Goal: Task Accomplishment & Management: Use online tool/utility

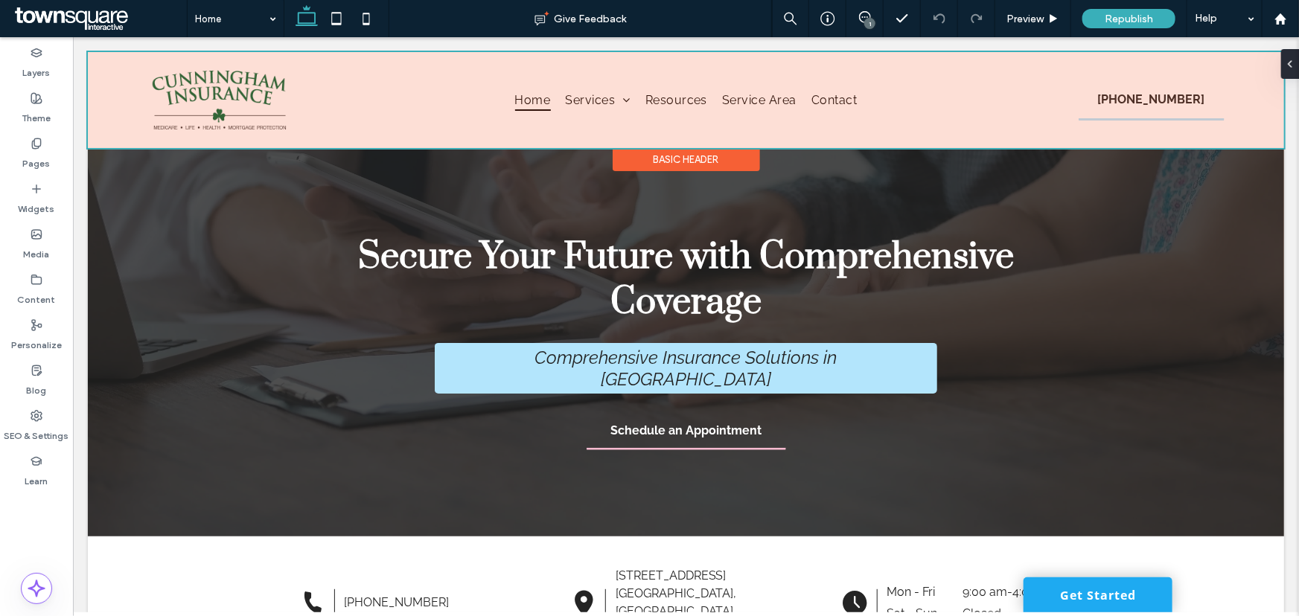
click at [740, 100] on div at bounding box center [685, 99] width 1196 height 96
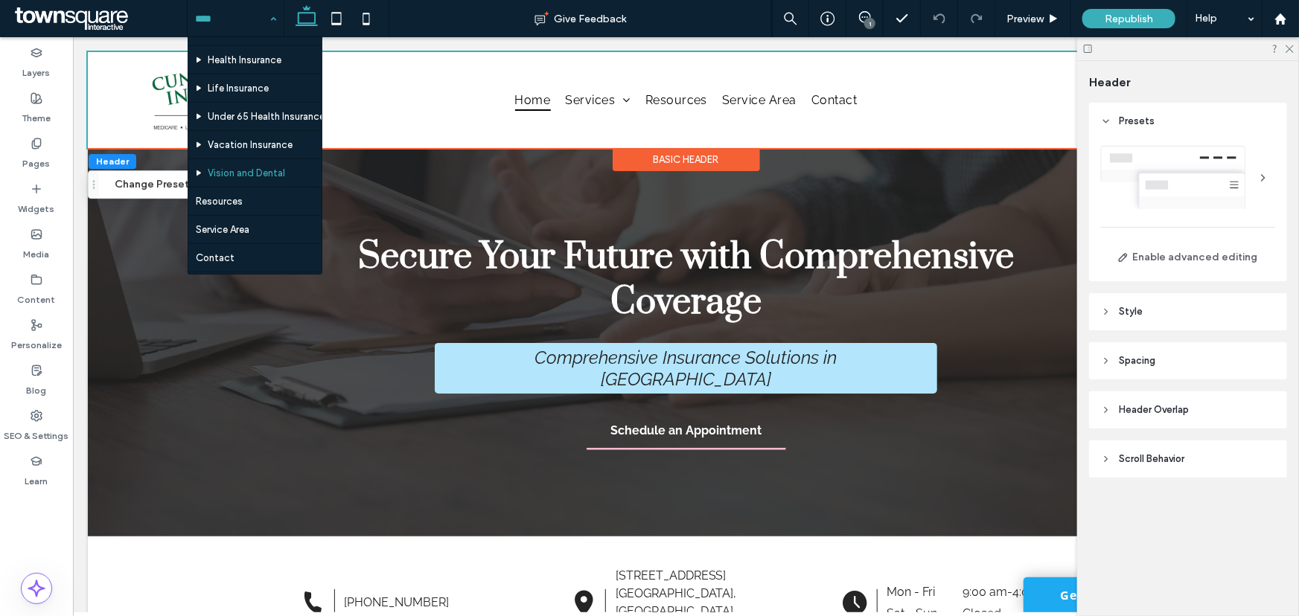
scroll to position [112, 0]
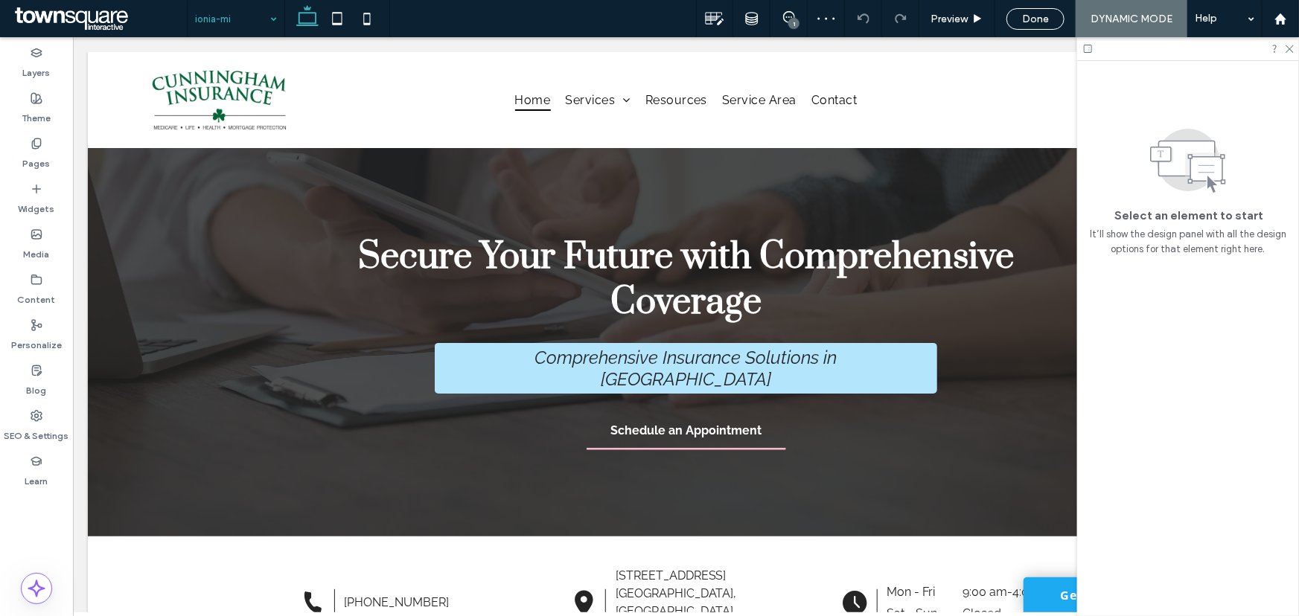
click at [262, 19] on input at bounding box center [232, 18] width 74 height 37
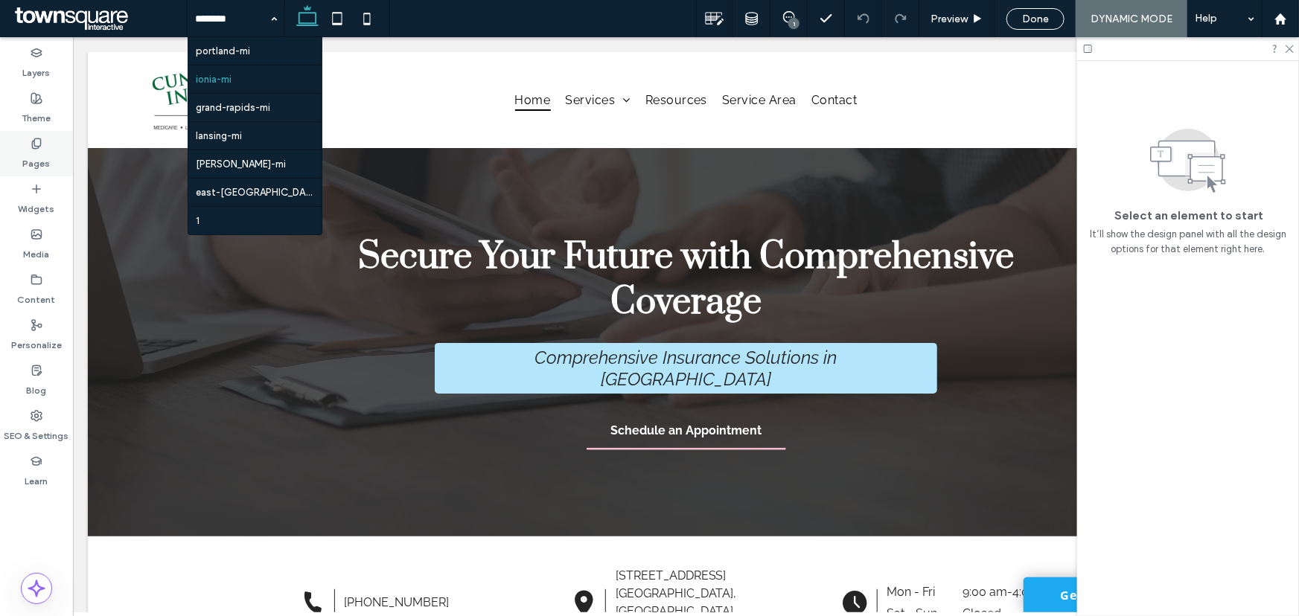
click at [39, 155] on label "Pages" at bounding box center [37, 160] width 28 height 21
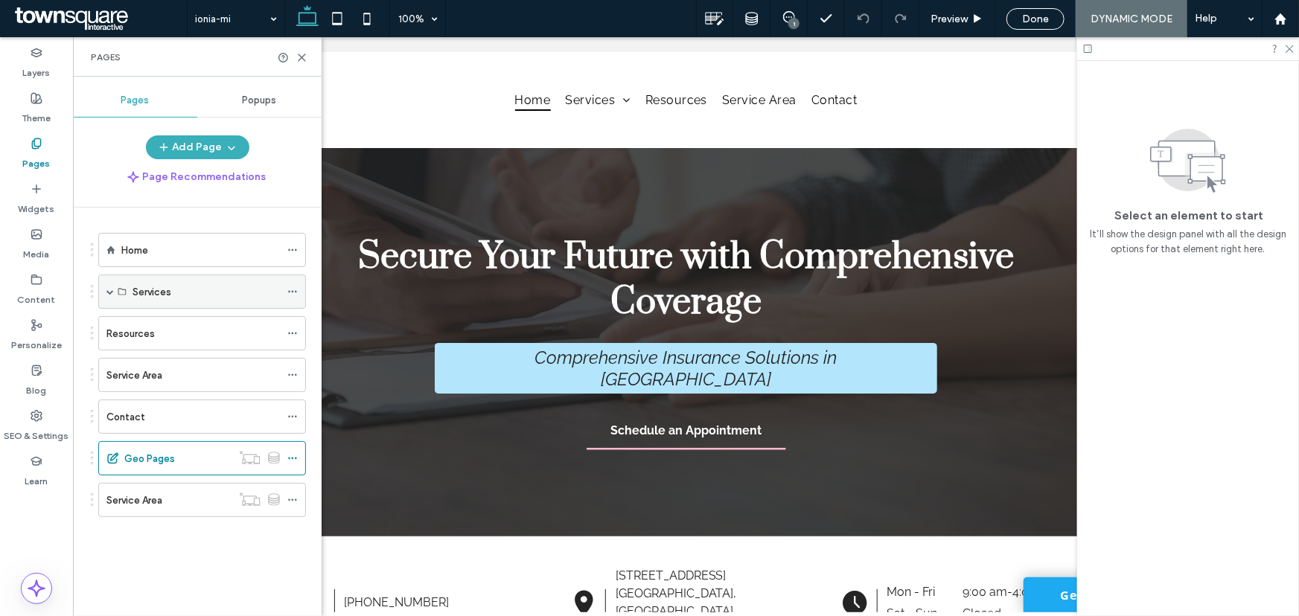
click at [158, 297] on label "Services" at bounding box center [151, 292] width 39 height 26
click at [103, 286] on div "Services" at bounding box center [202, 292] width 208 height 34
click at [121, 297] on div "Services" at bounding box center [202, 292] width 208 height 34
click at [136, 297] on label "Services" at bounding box center [151, 292] width 39 height 26
click at [144, 289] on label "Services" at bounding box center [151, 292] width 39 height 26
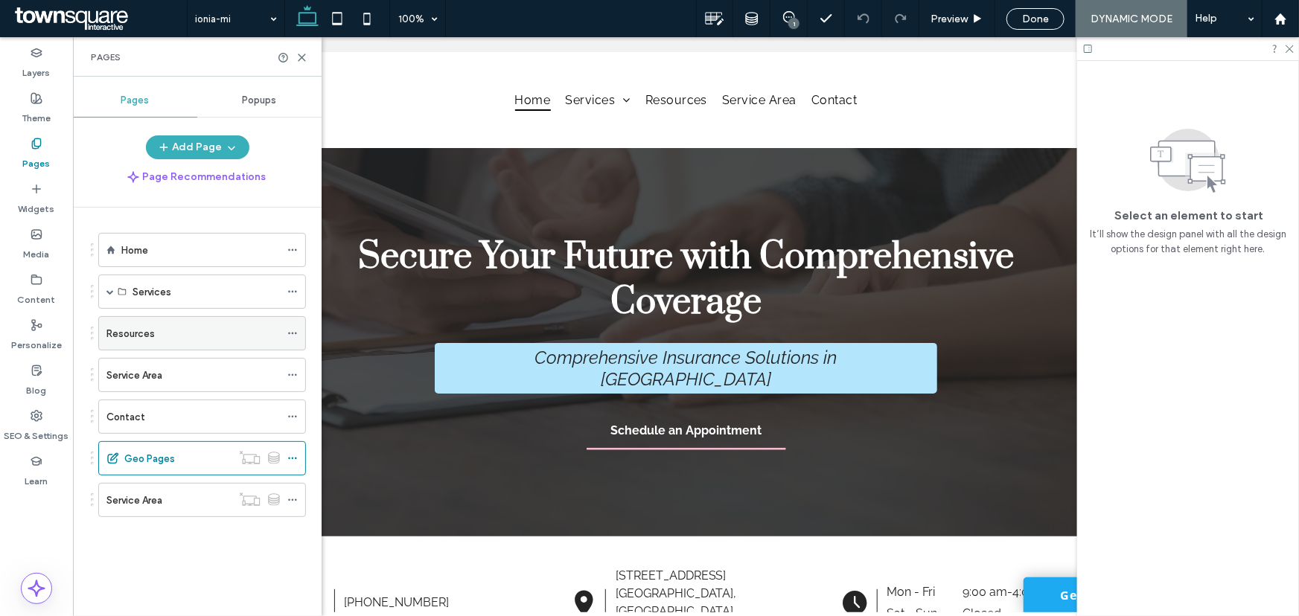
click at [132, 328] on label "Resources" at bounding box center [130, 334] width 48 height 26
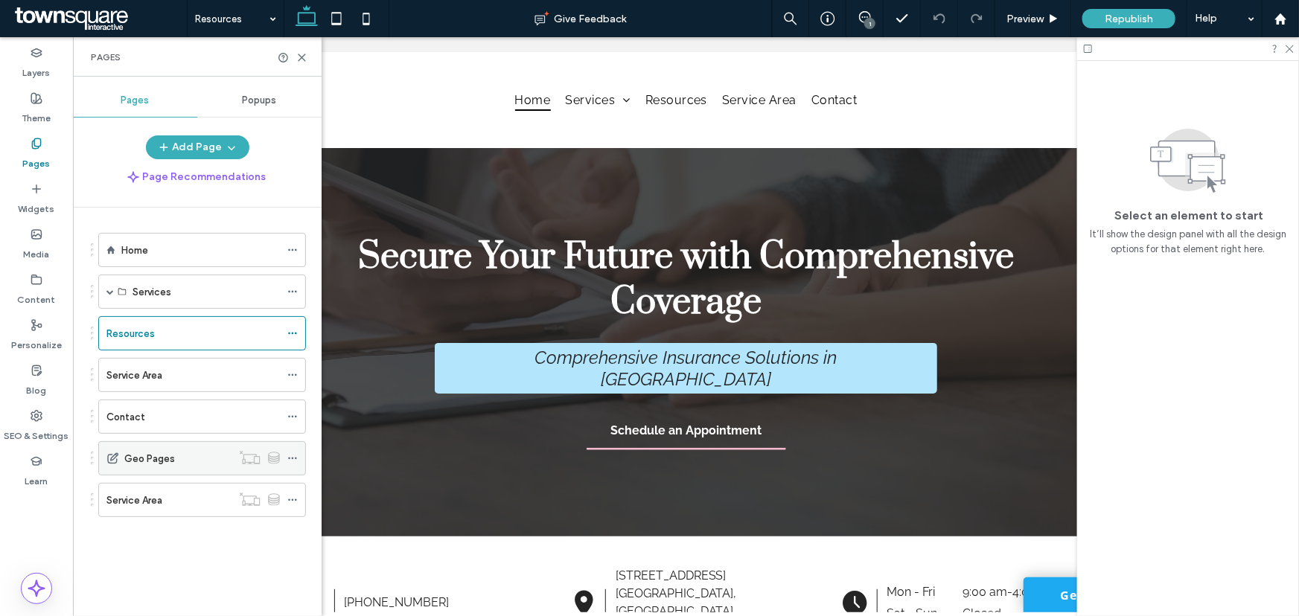
click at [152, 464] on label "Geo Pages" at bounding box center [149, 459] width 51 height 26
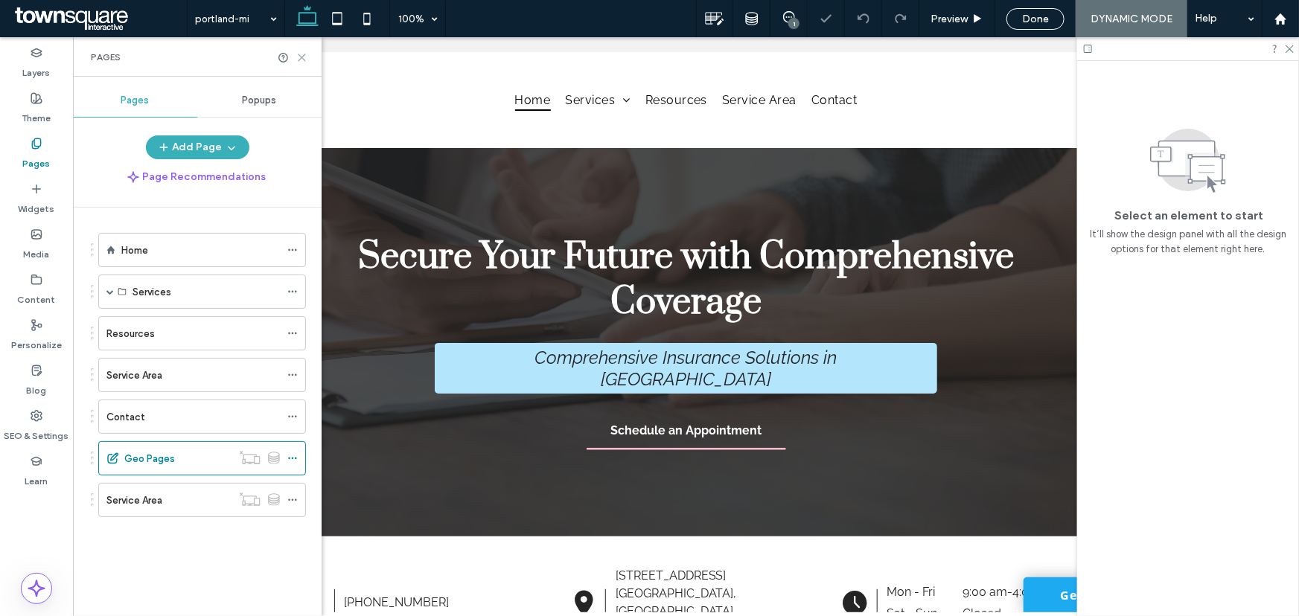
click at [306, 59] on icon at bounding box center [301, 57] width 11 height 11
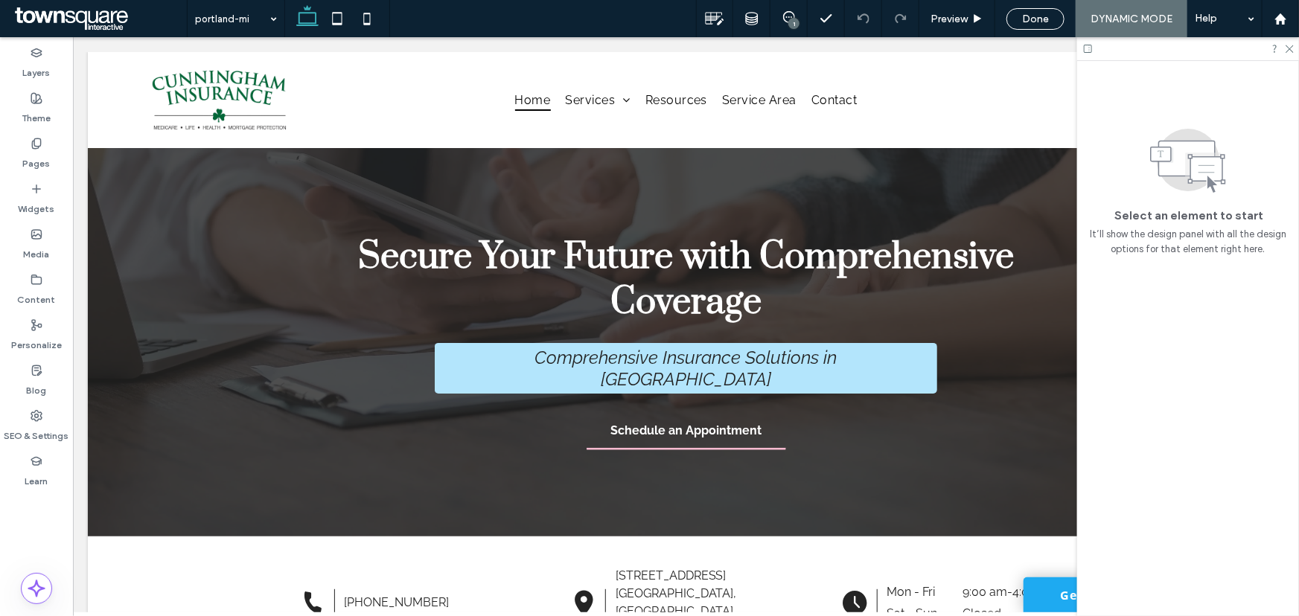
click at [85, 11] on span at bounding box center [99, 19] width 176 height 30
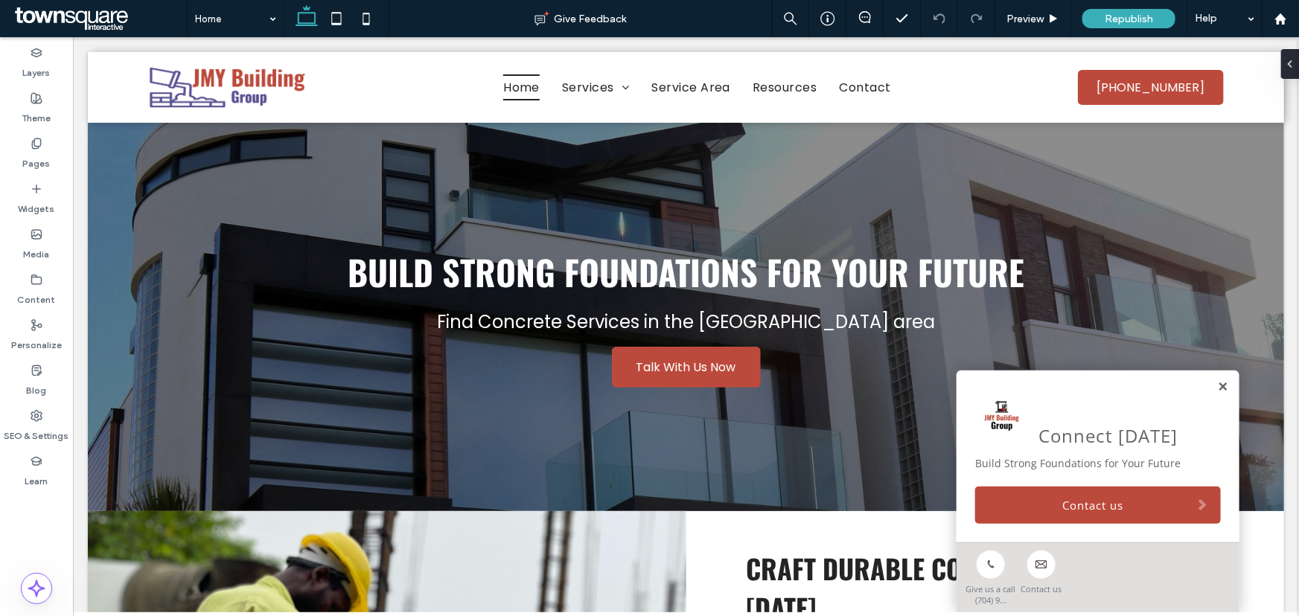
click at [1216, 385] on link at bounding box center [1221, 386] width 11 height 13
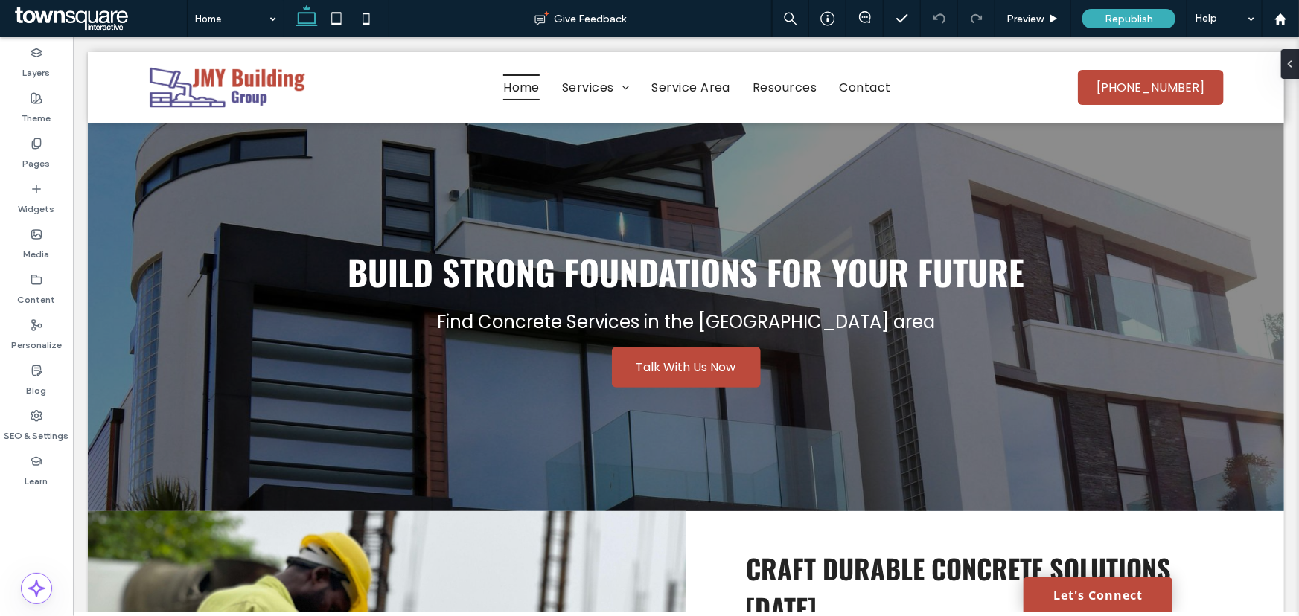
click at [125, 12] on span at bounding box center [99, 19] width 176 height 30
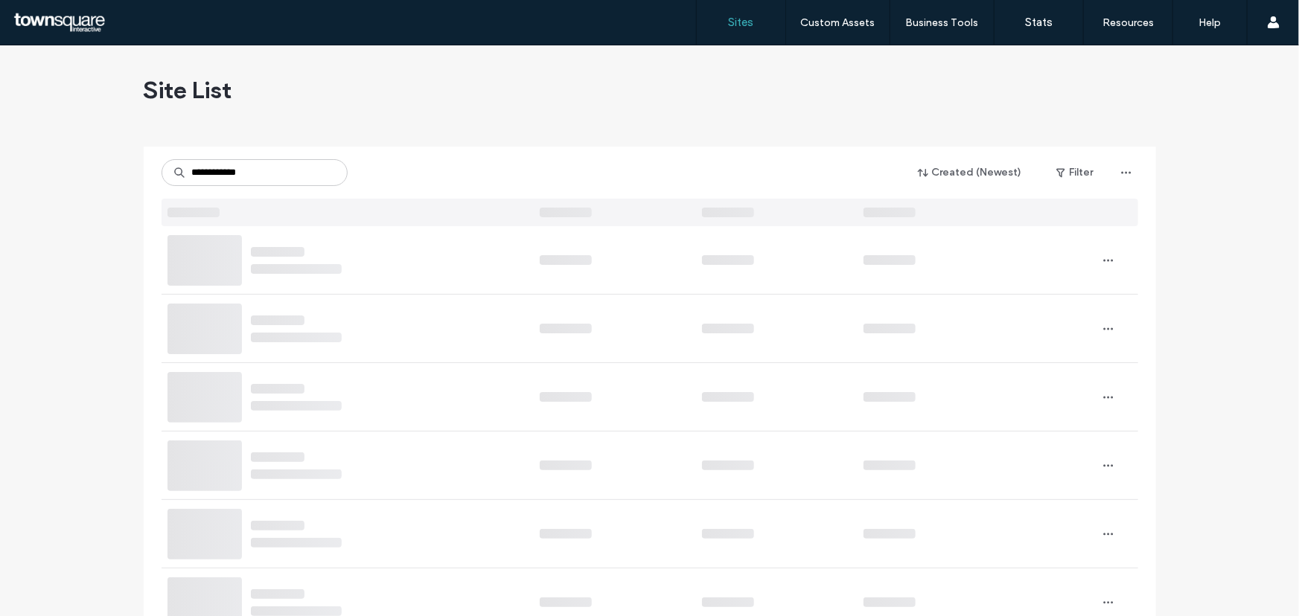
type input "**********"
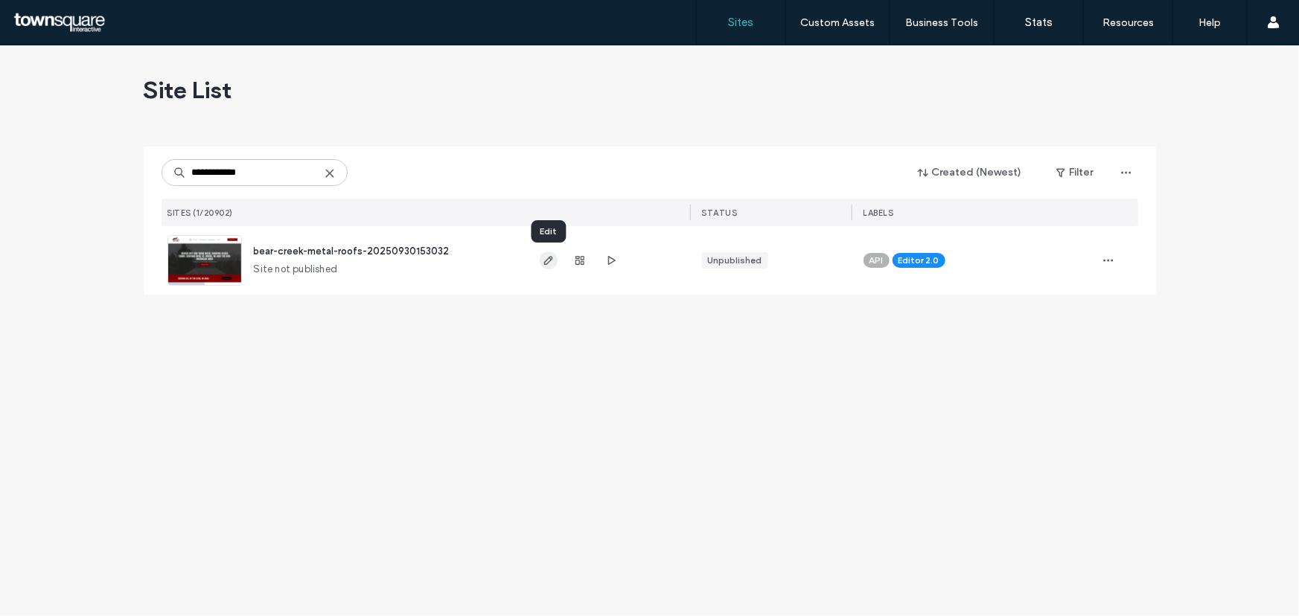
click at [541, 260] on span "button" at bounding box center [549, 261] width 18 height 18
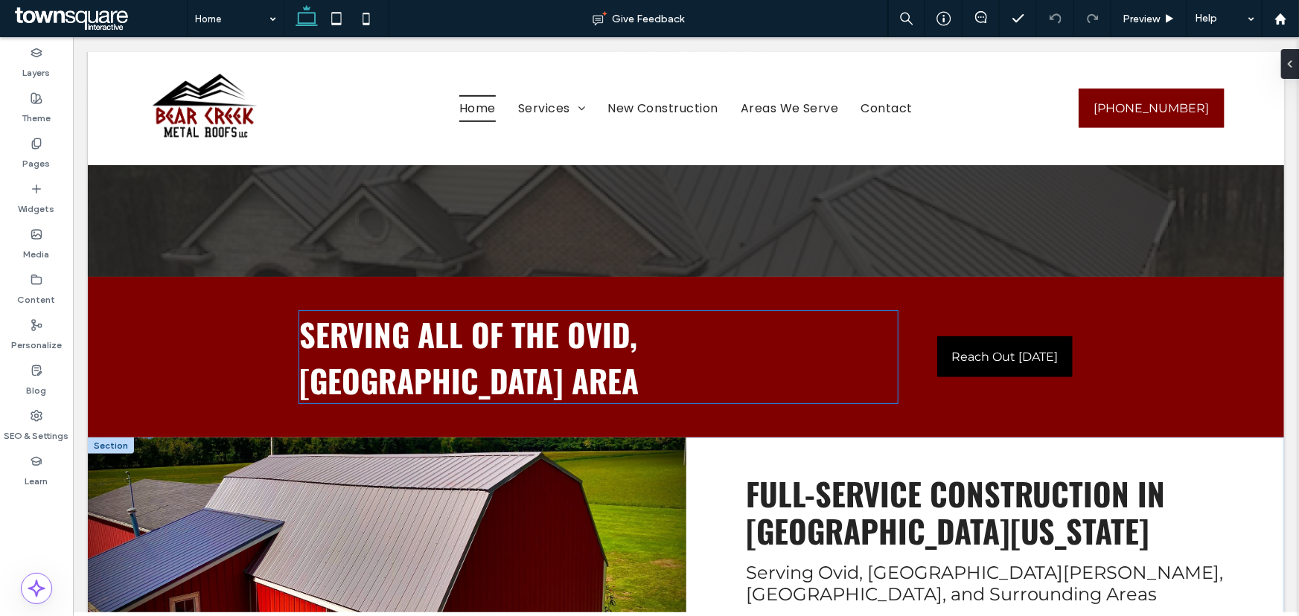
scroll to position [473, 0]
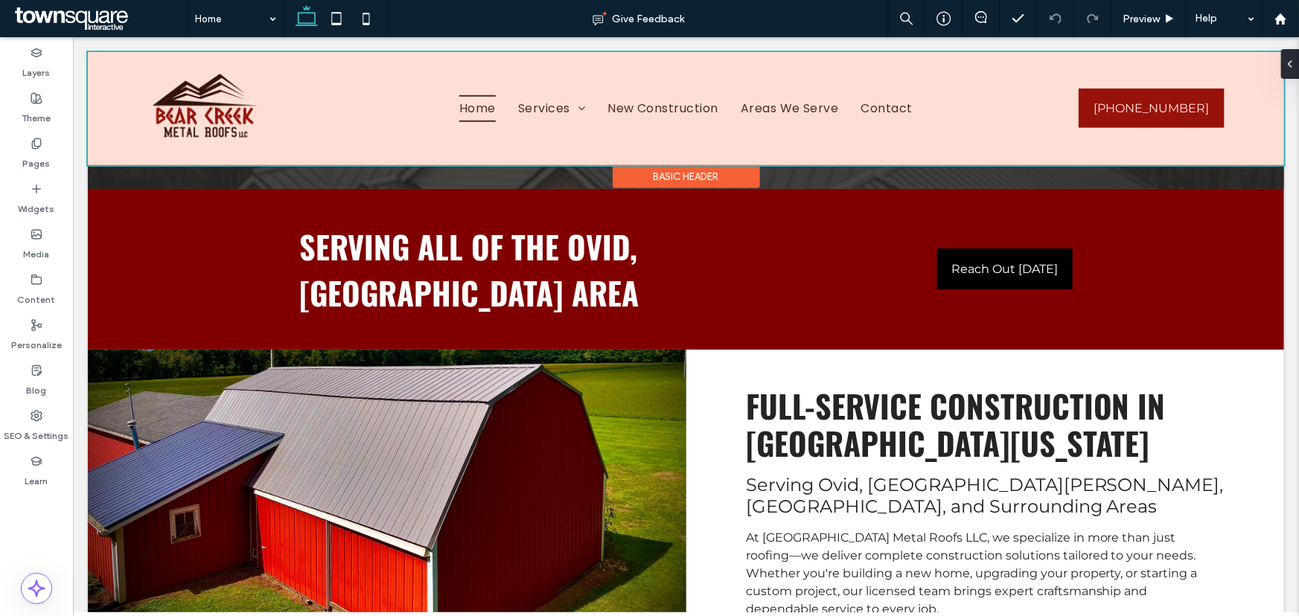
click at [566, 103] on div at bounding box center [685, 107] width 1196 height 113
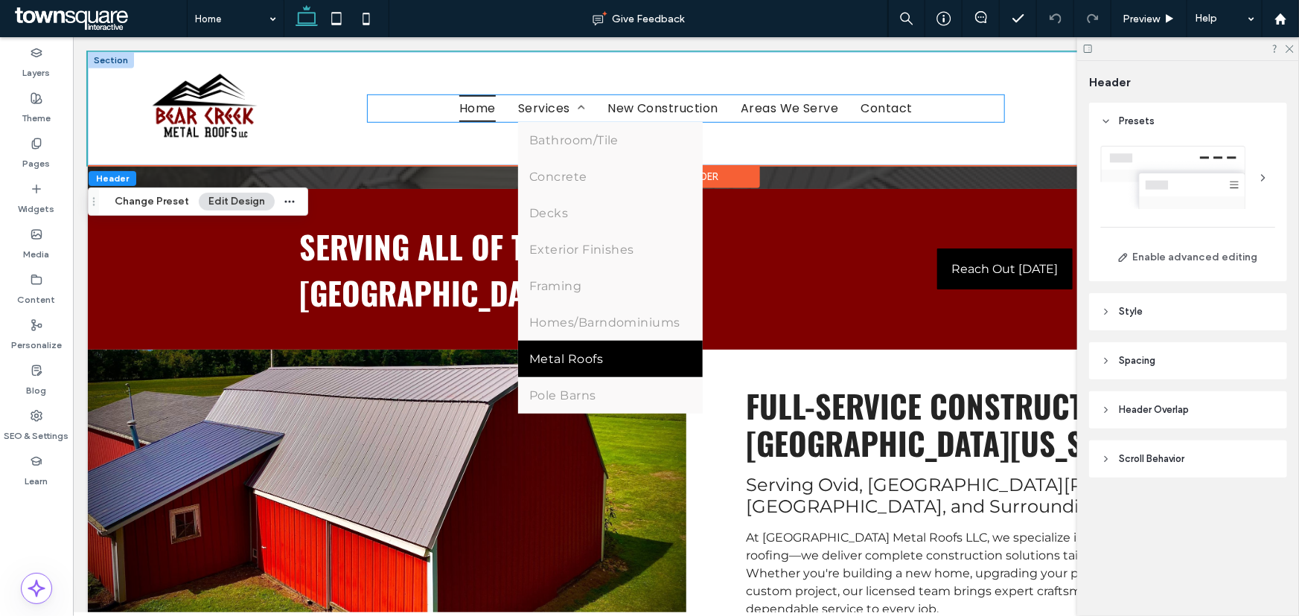
click at [557, 361] on span "Metal Roofs" at bounding box center [565, 358] width 74 height 14
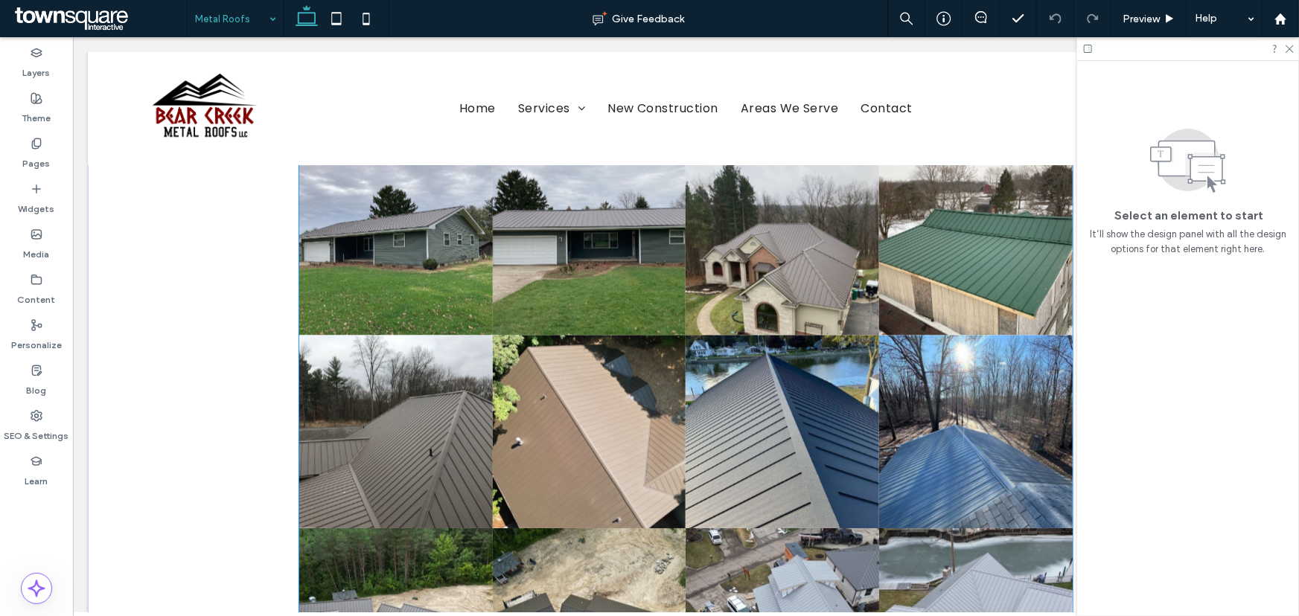
scroll to position [4127, 0]
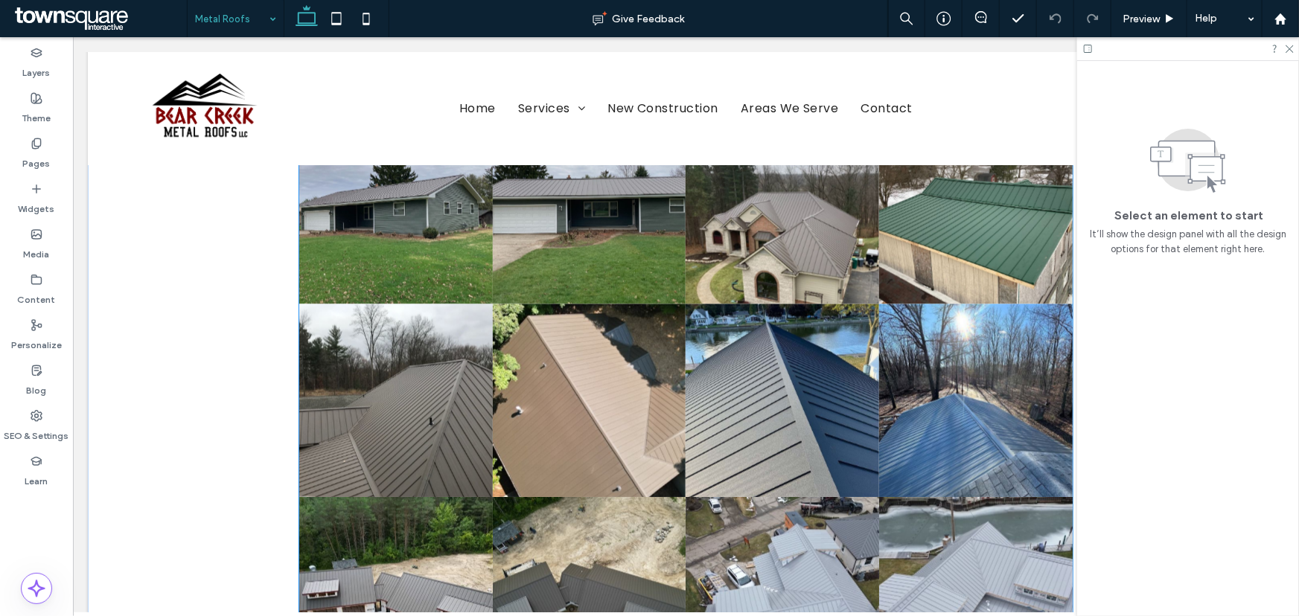
drag, startPoint x: 319, startPoint y: 343, endPoint x: 325, endPoint y: 348, distance: 8.5
click at [319, 497] on link at bounding box center [395, 594] width 194 height 194
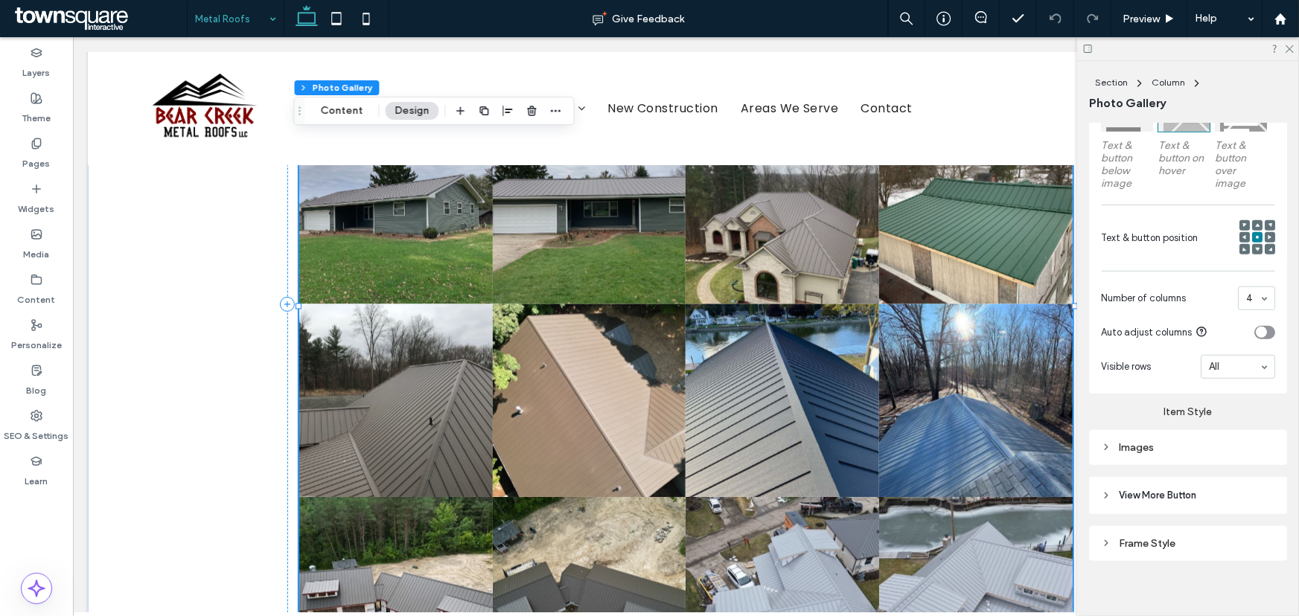
scroll to position [520, 0]
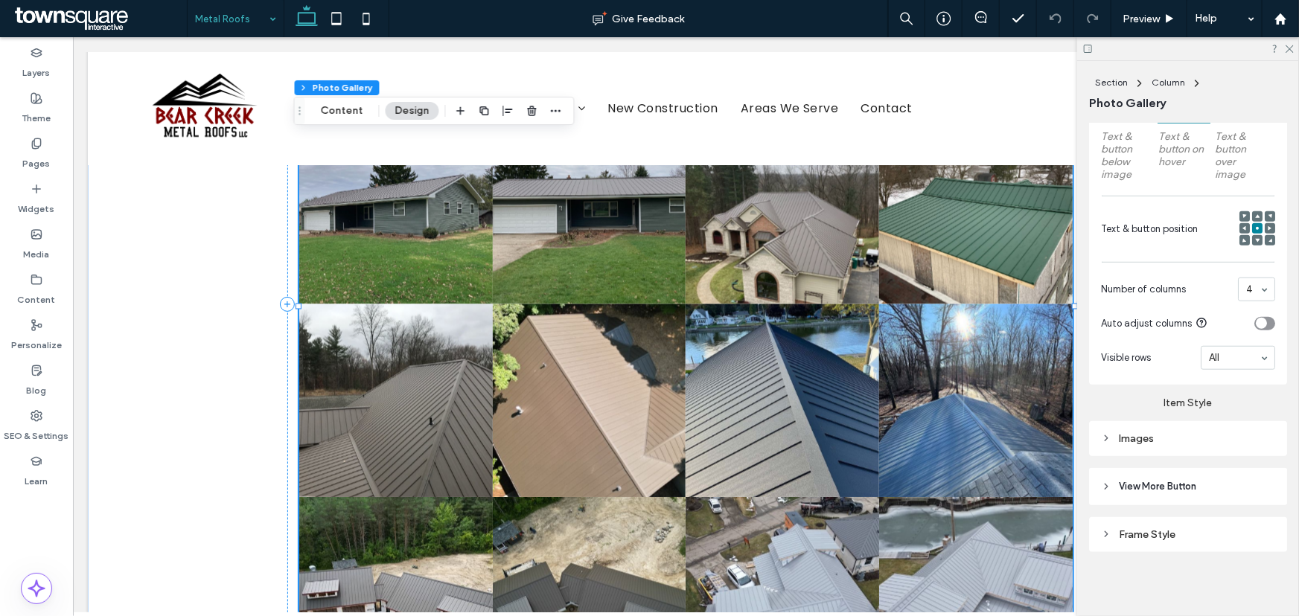
click at [1135, 440] on div "Images" at bounding box center [1188, 438] width 174 height 13
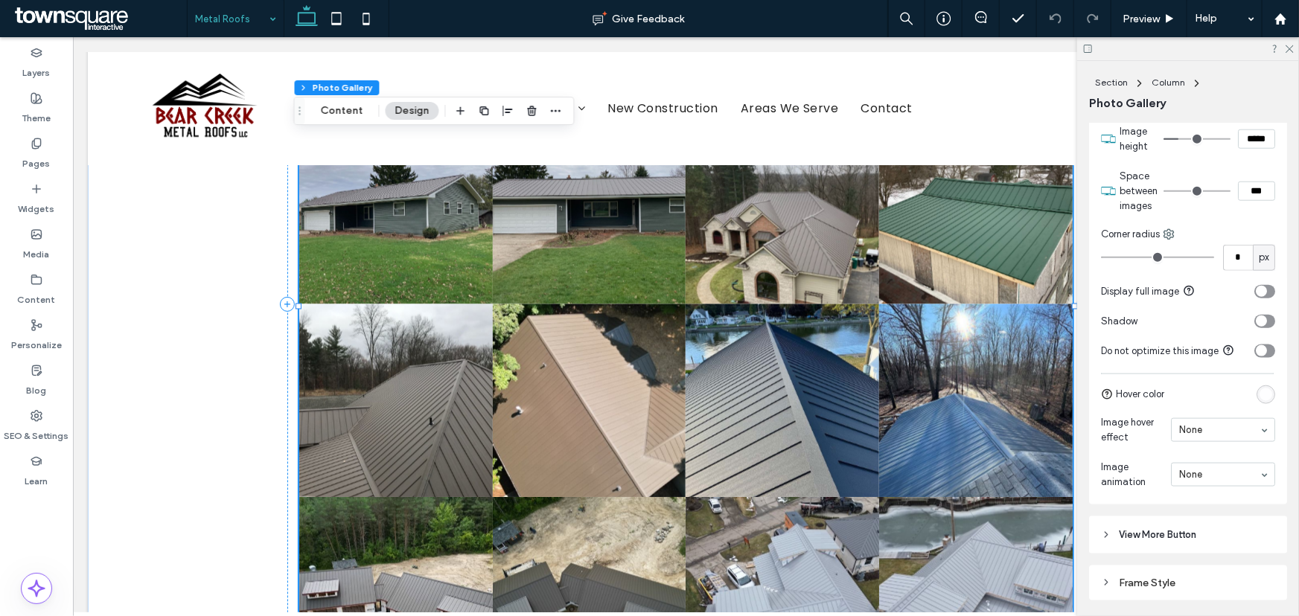
scroll to position [901, 0]
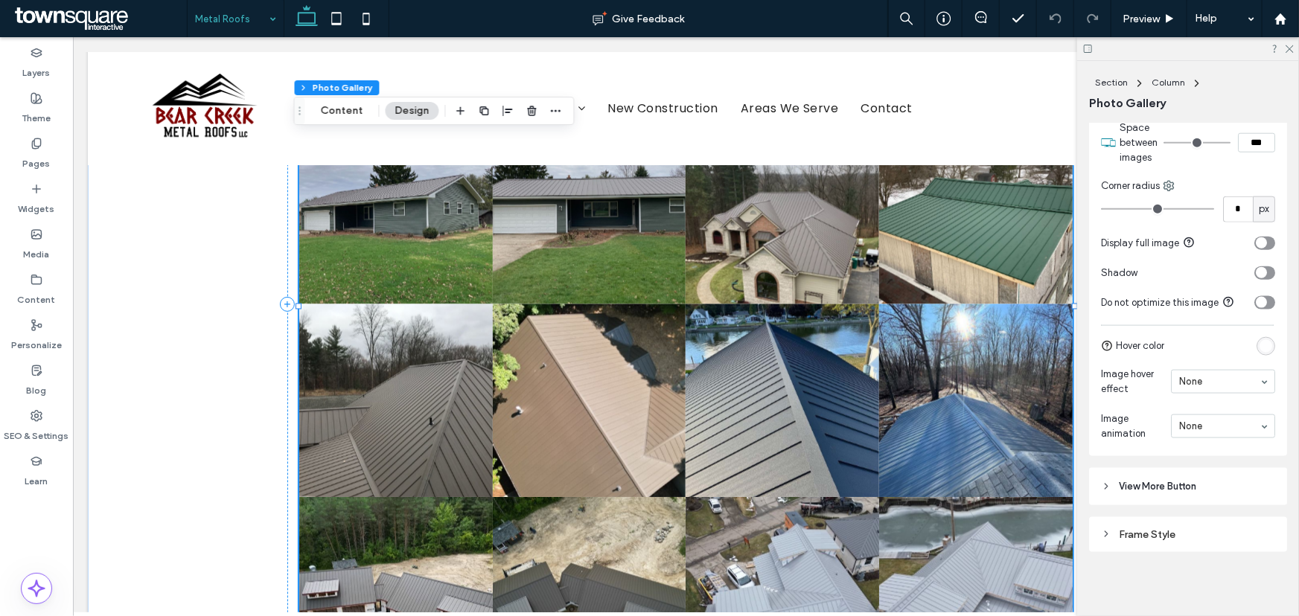
click at [1169, 479] on span "View More Button" at bounding box center [1157, 486] width 77 height 15
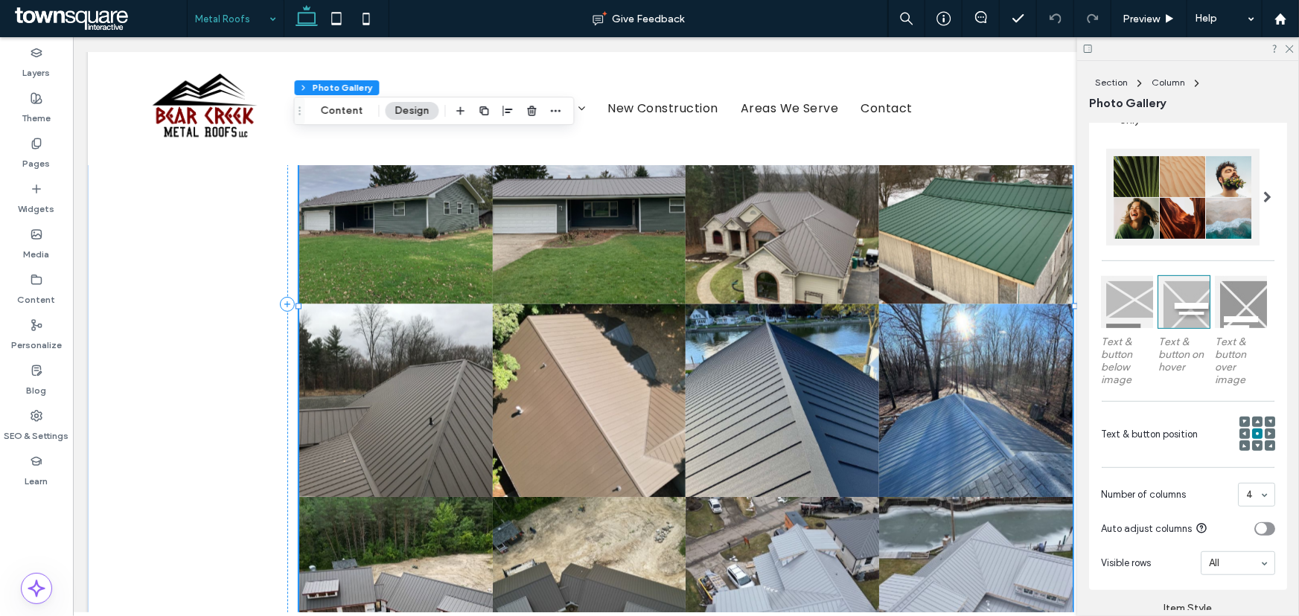
scroll to position [0, 0]
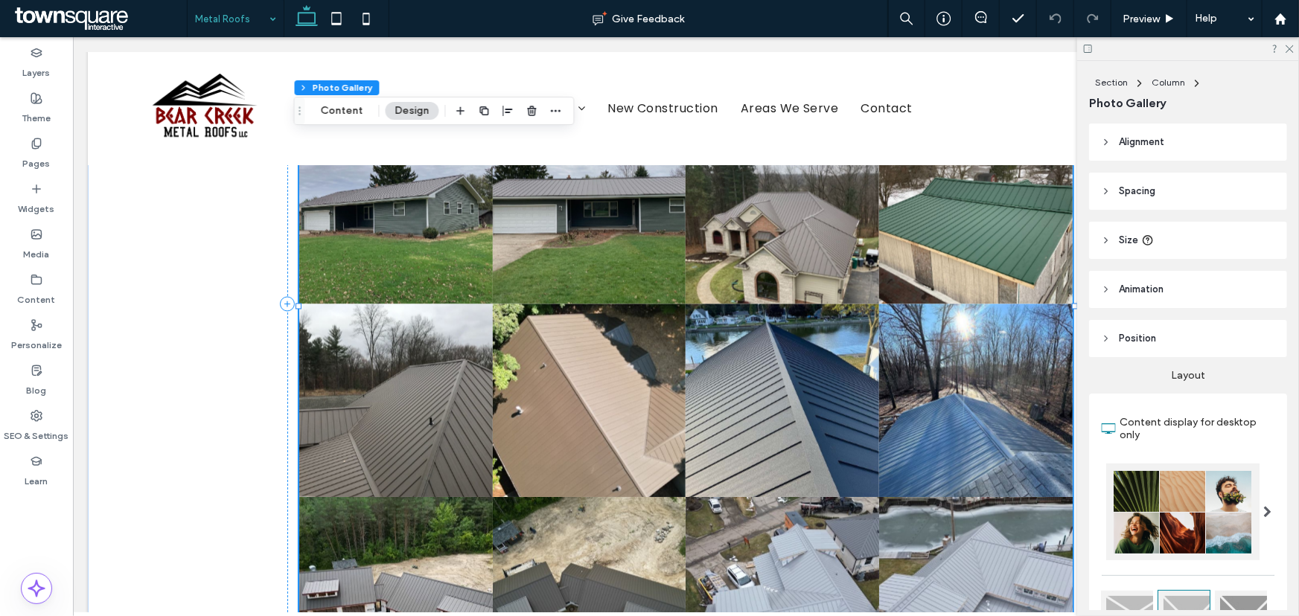
click at [362, 497] on link at bounding box center [395, 594] width 194 height 194
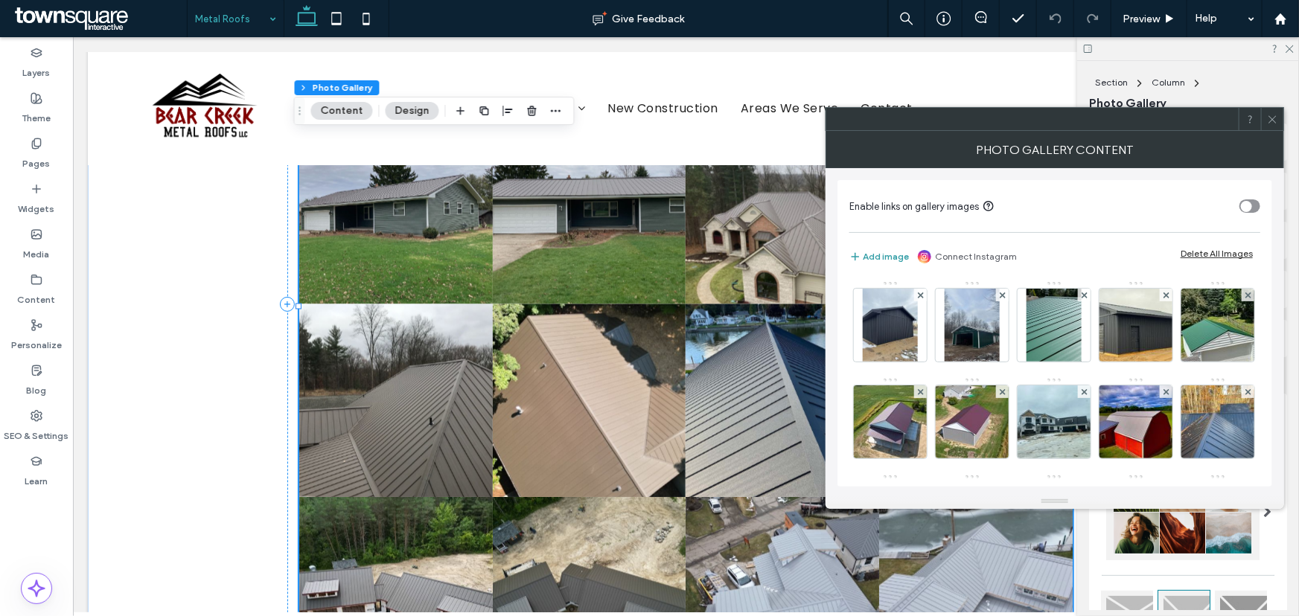
click at [872, 259] on button "Add image" at bounding box center [879, 257] width 60 height 18
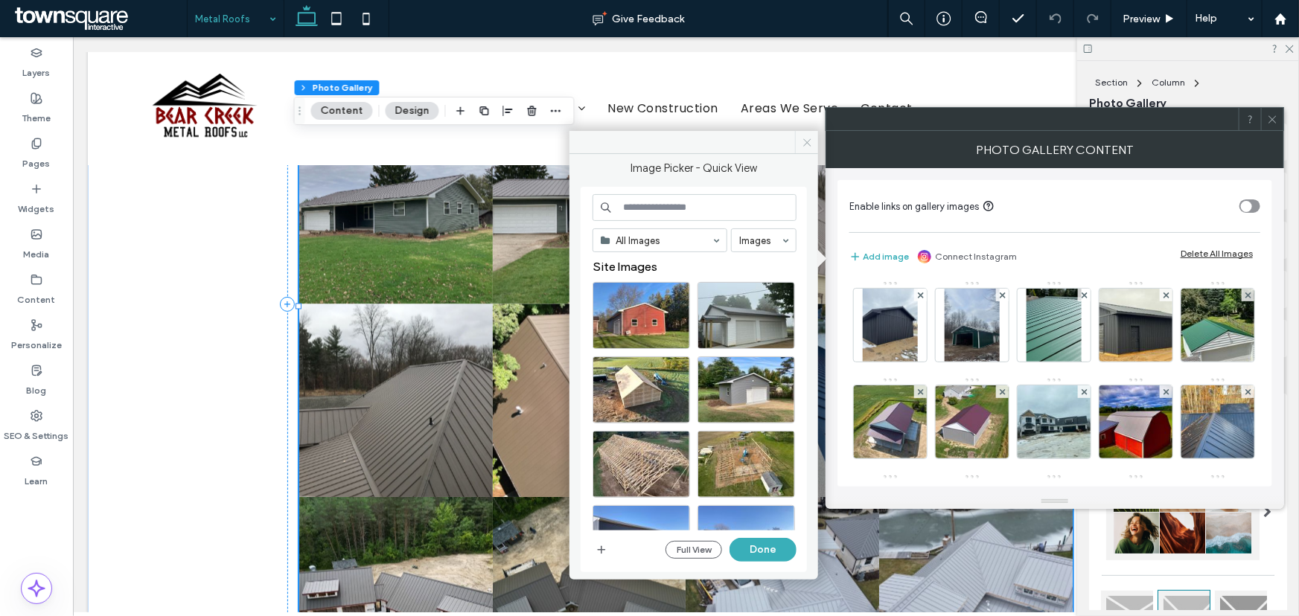
drag, startPoint x: 801, startPoint y: 136, endPoint x: 710, endPoint y: 111, distance: 94.3
click at [802, 137] on icon at bounding box center [807, 142] width 11 height 11
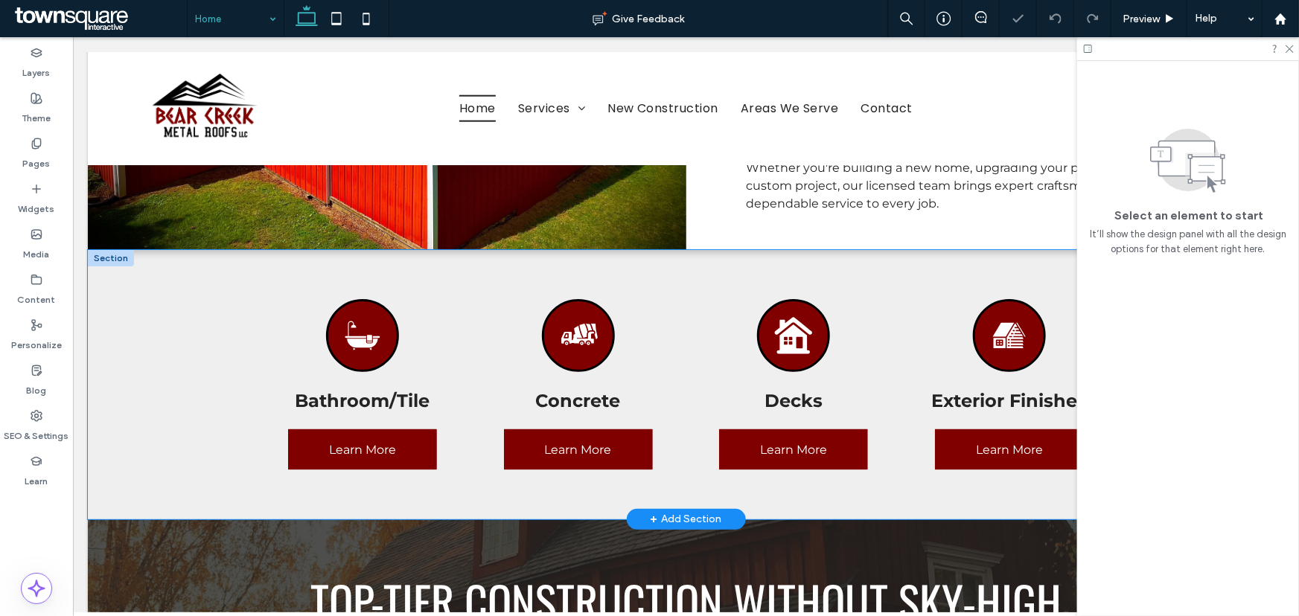
scroll to position [609, 0]
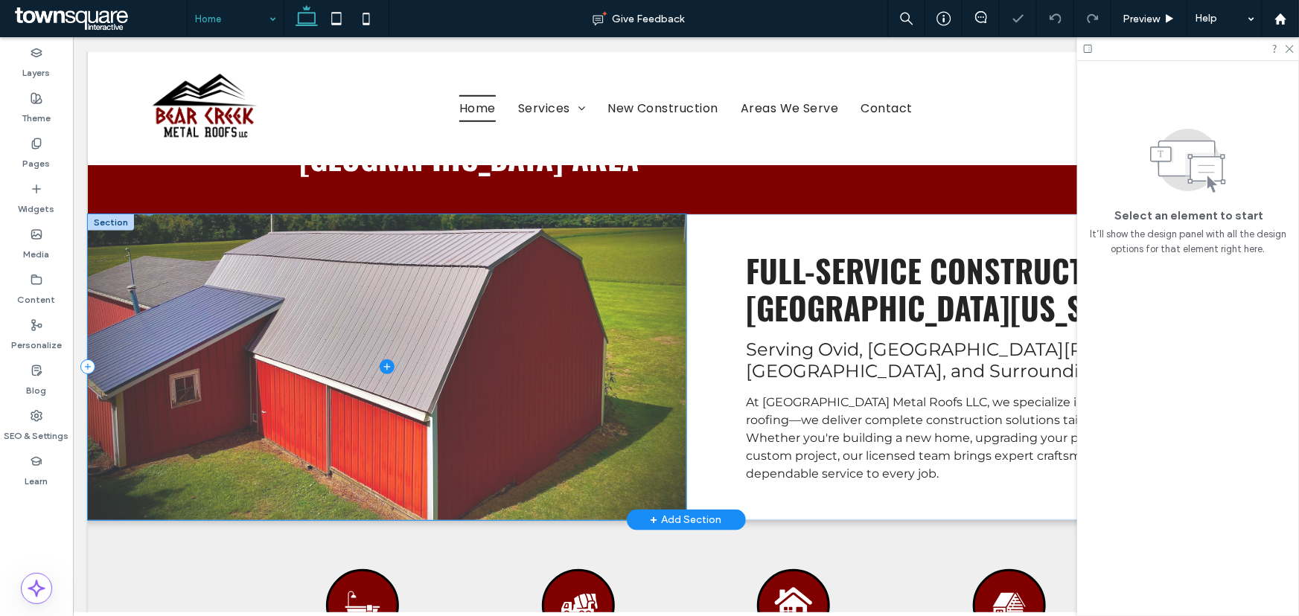
click at [445, 335] on span at bounding box center [386, 367] width 598 height 306
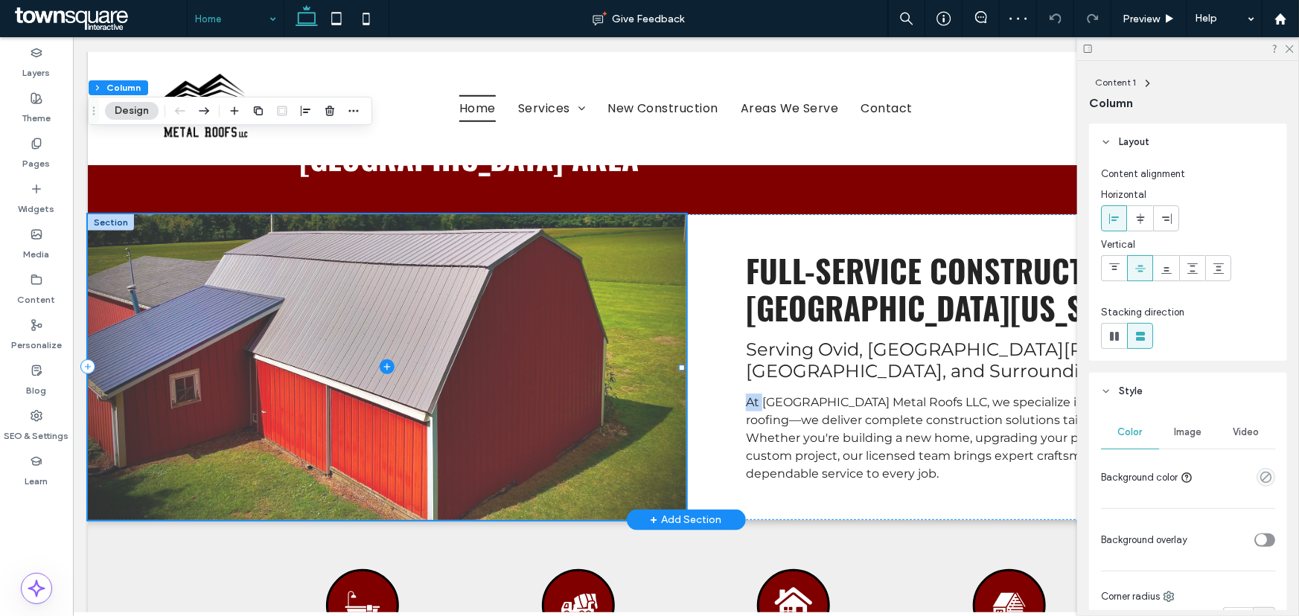
click at [445, 335] on span at bounding box center [386, 367] width 598 height 306
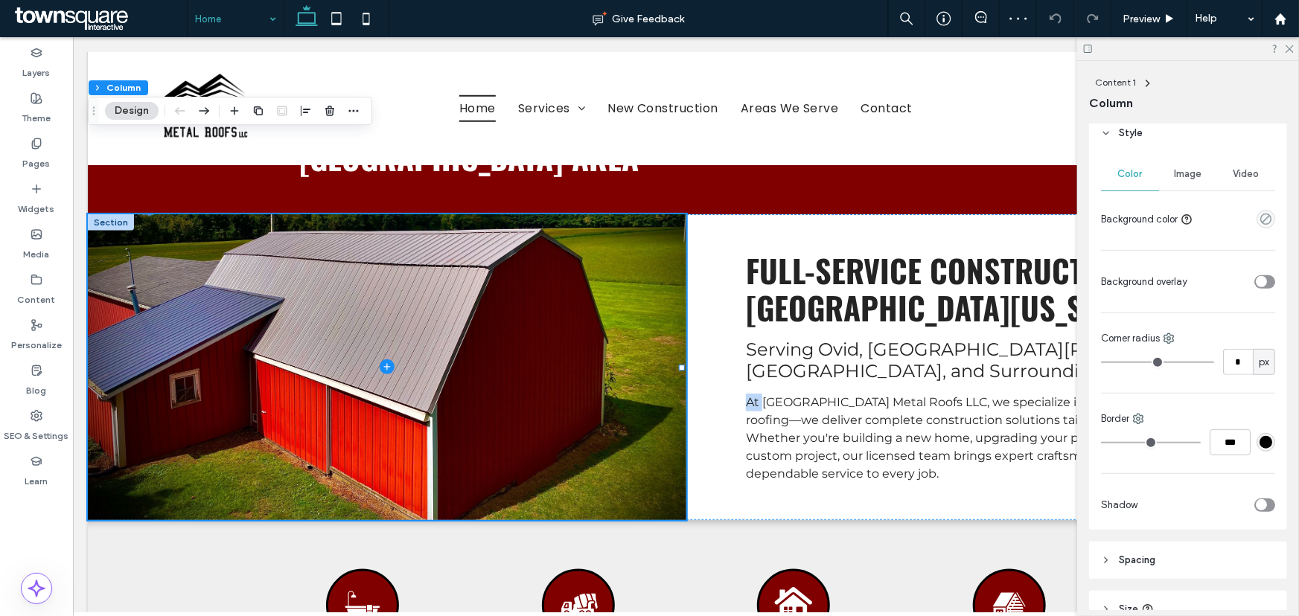
scroll to position [270, 0]
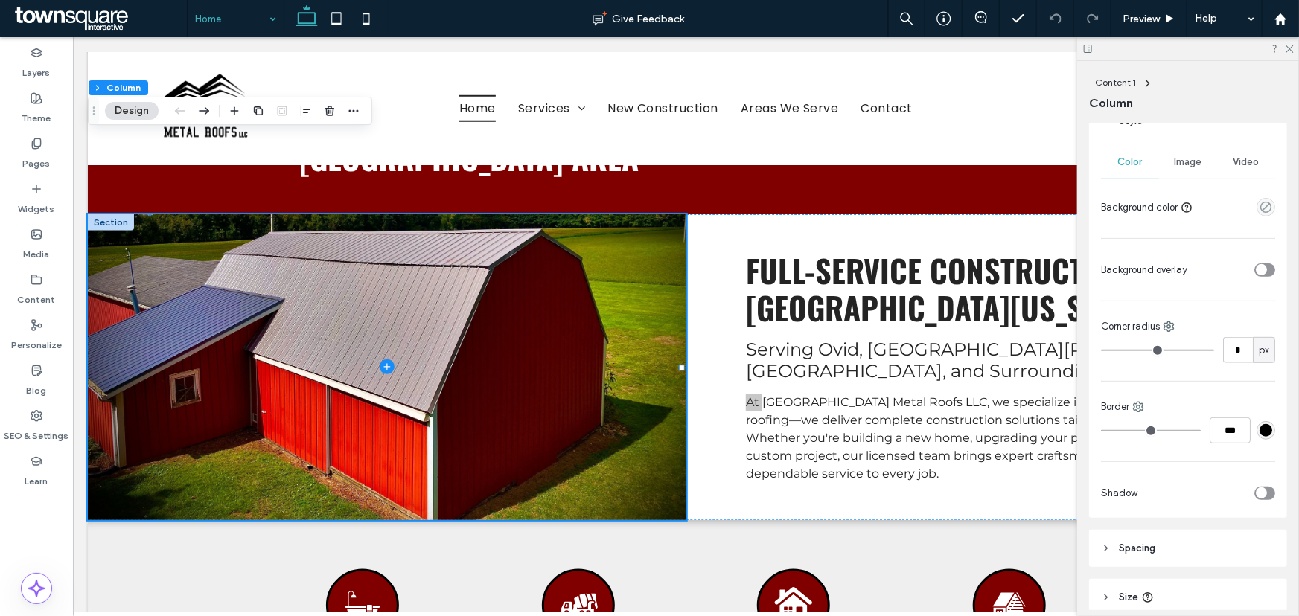
click at [1186, 164] on span "Image" at bounding box center [1189, 162] width 28 height 12
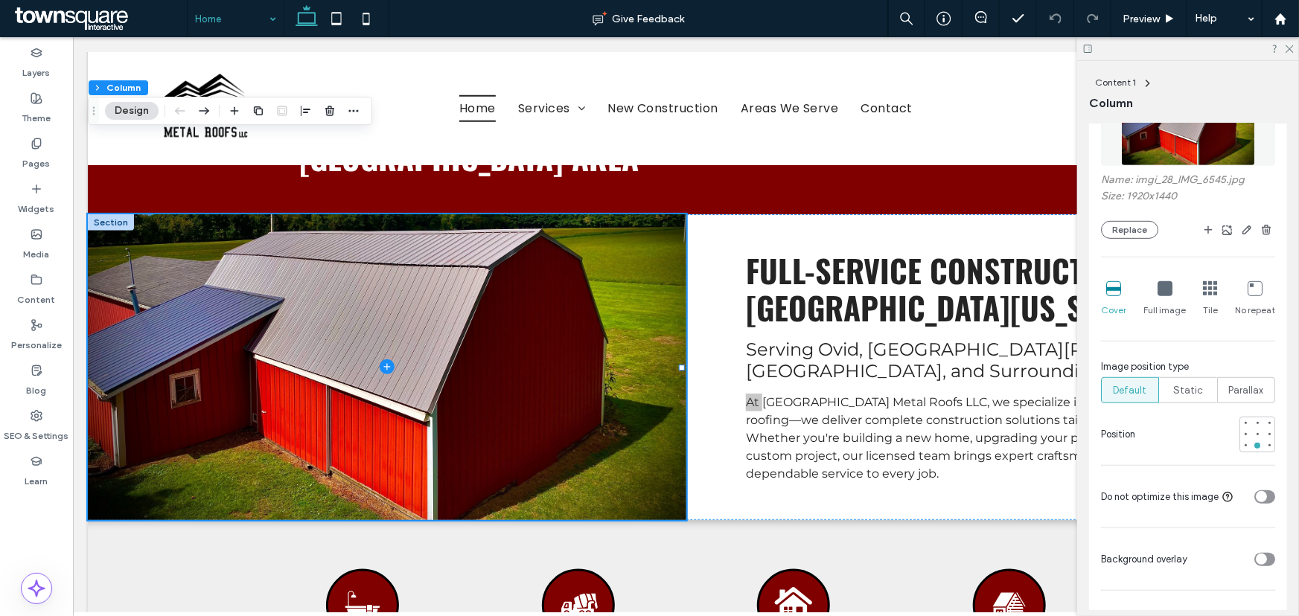
scroll to position [406, 0]
click at [1147, 226] on button "Replace" at bounding box center [1129, 232] width 57 height 18
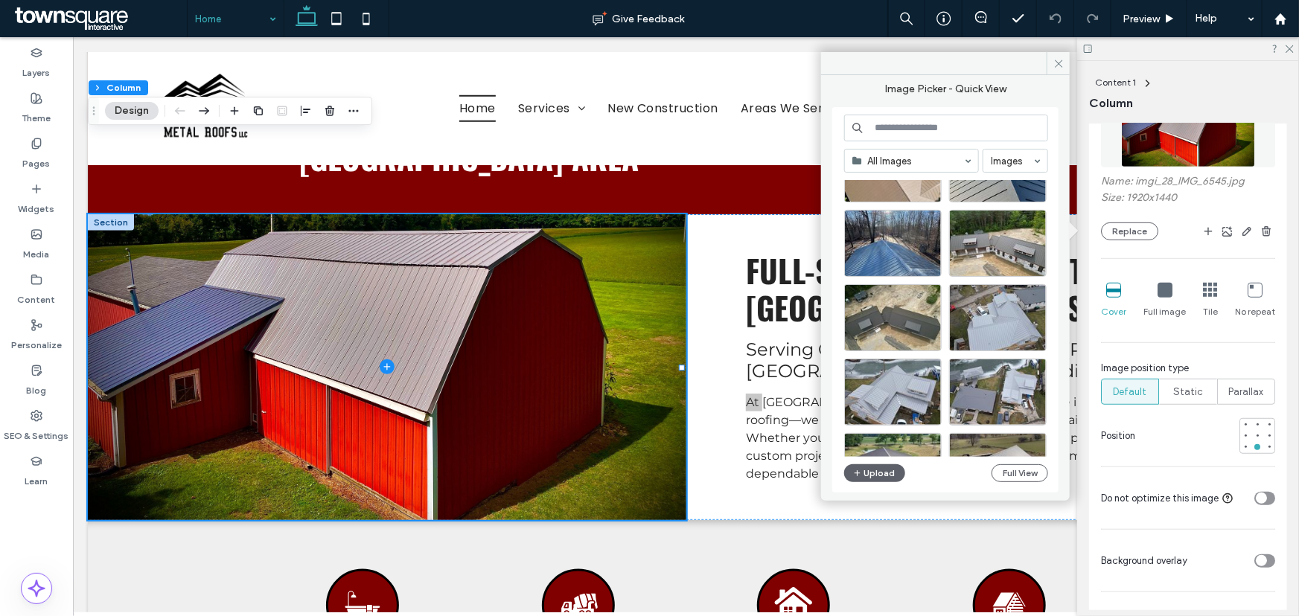
scroll to position [1869, 0]
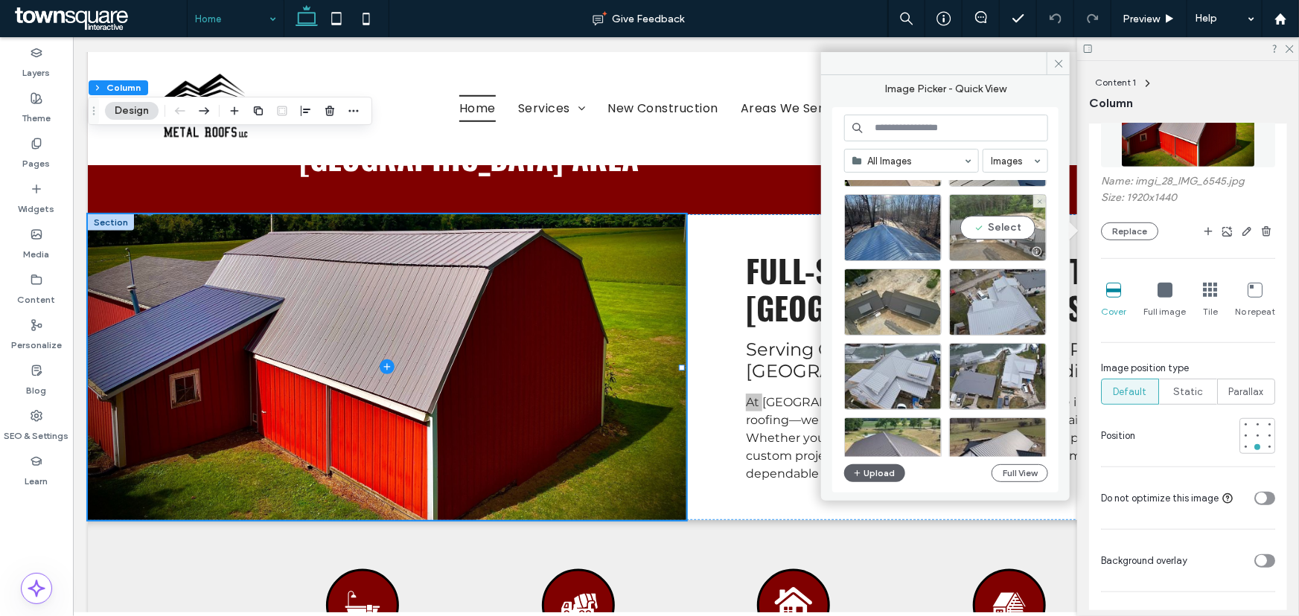
click at [1001, 225] on div "Select" at bounding box center [998, 227] width 98 height 67
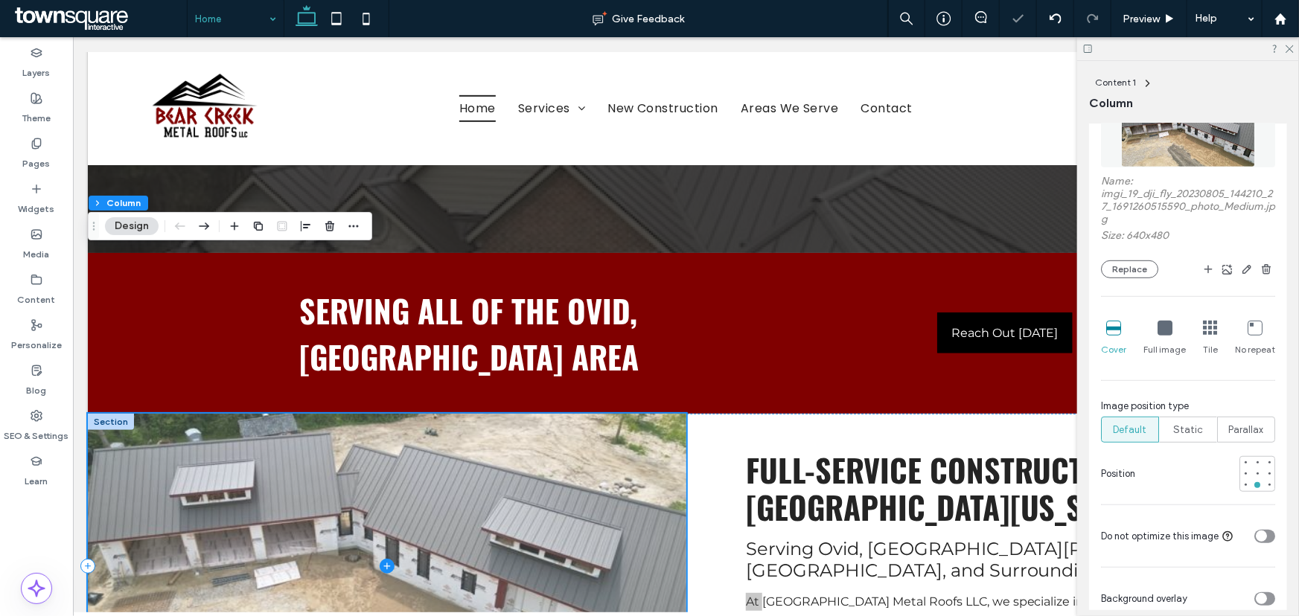
scroll to position [406, 0]
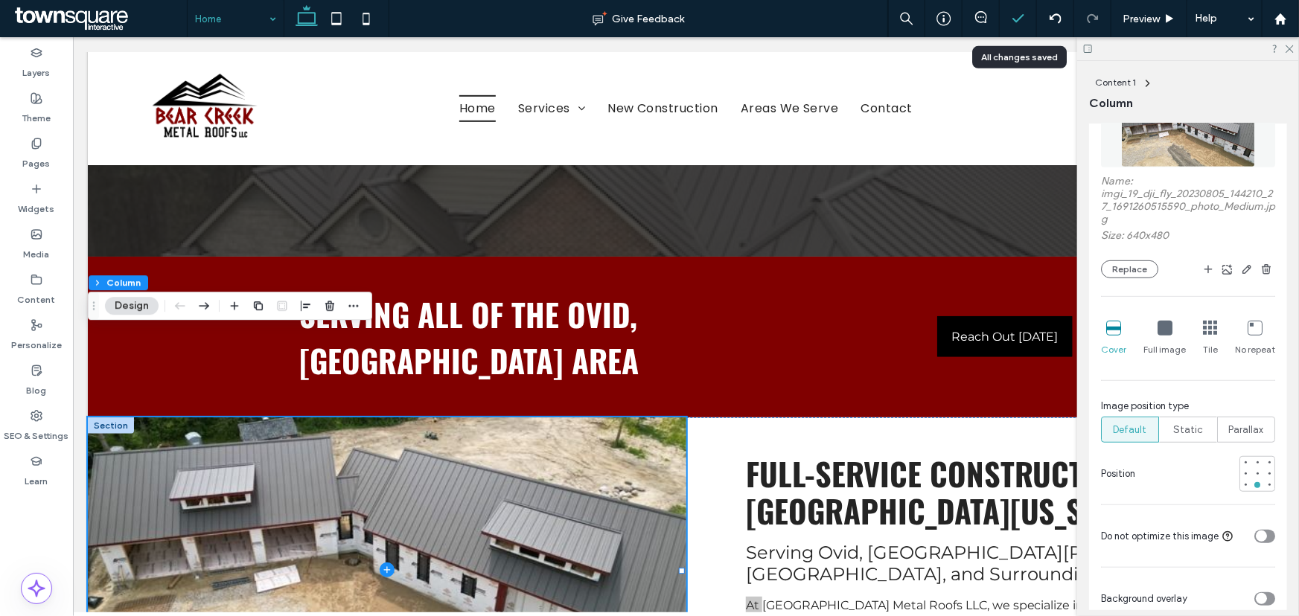
click at [1022, 20] on icon at bounding box center [1018, 18] width 15 height 15
click at [1011, 19] on icon at bounding box center [1018, 18] width 15 height 15
click at [1013, 15] on icon at bounding box center [1018, 18] width 15 height 15
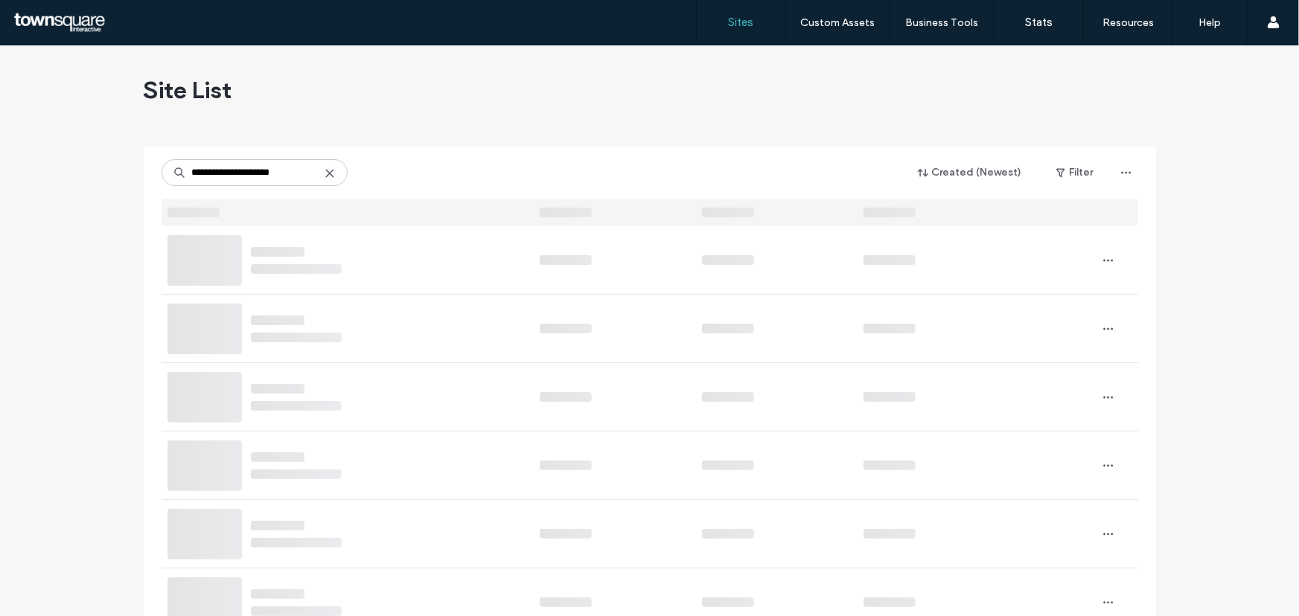
type input "**********"
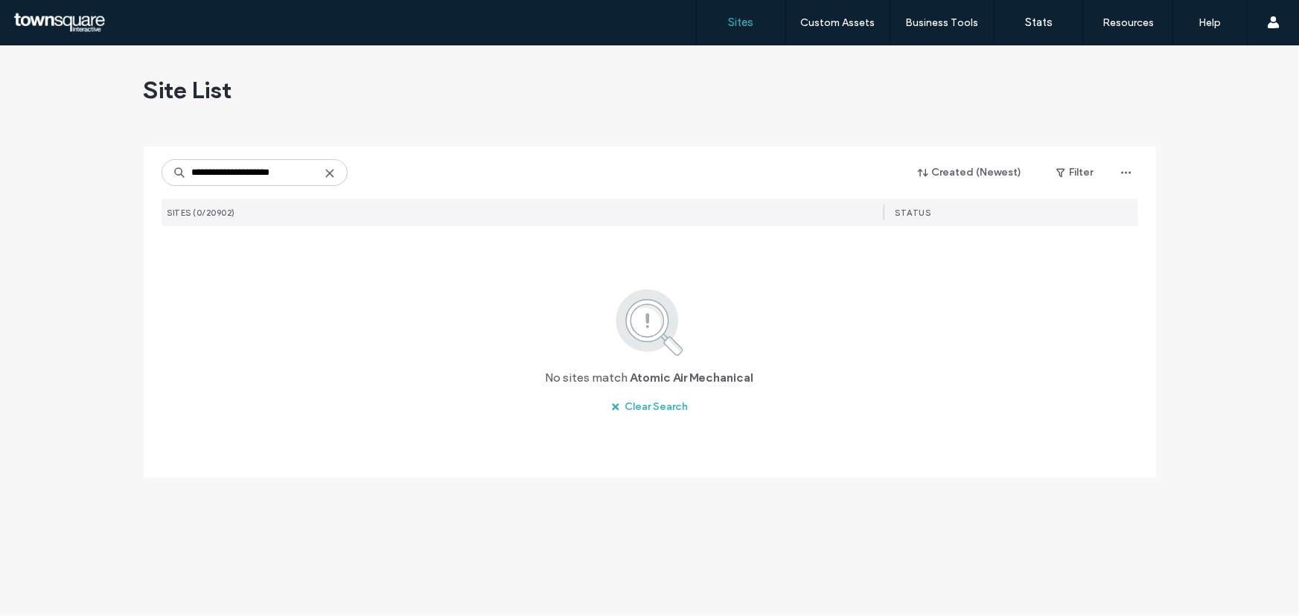
click at [192, 175] on input "**********" at bounding box center [255, 172] width 186 height 27
